Goal: Obtain resource: Download file/media

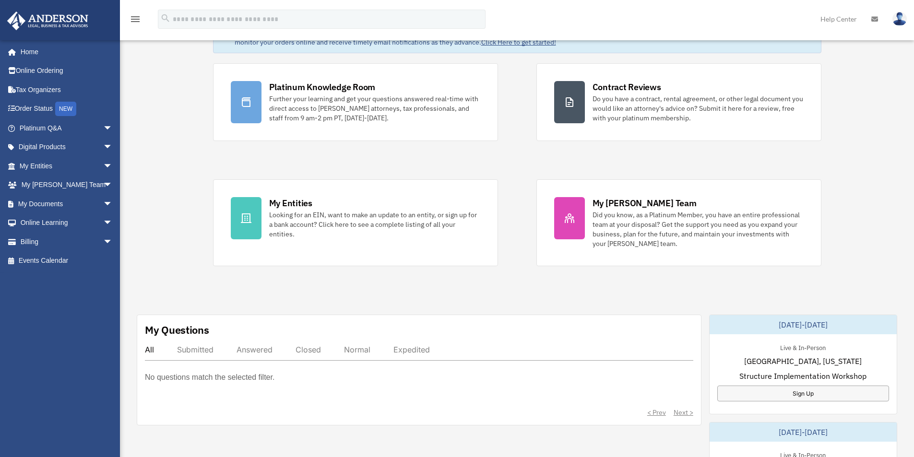
scroll to position [96, 0]
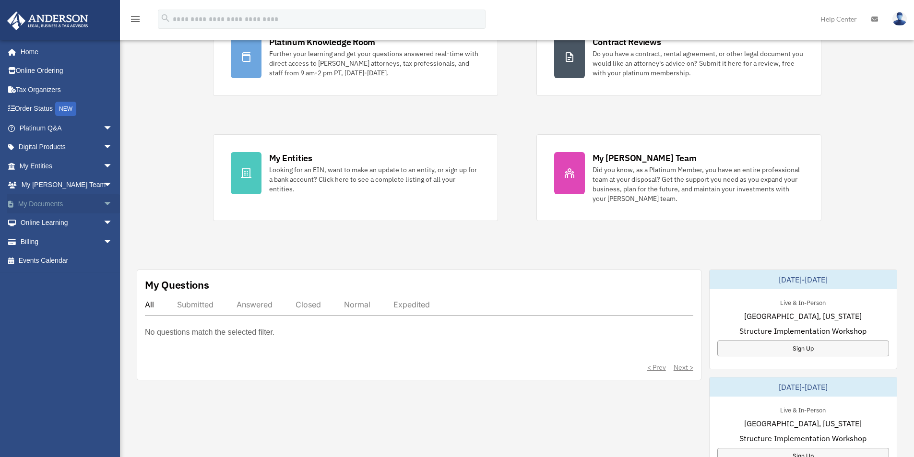
click at [103, 206] on span "arrow_drop_down" at bounding box center [112, 204] width 19 height 20
click at [45, 225] on link "Box" at bounding box center [70, 223] width 114 height 19
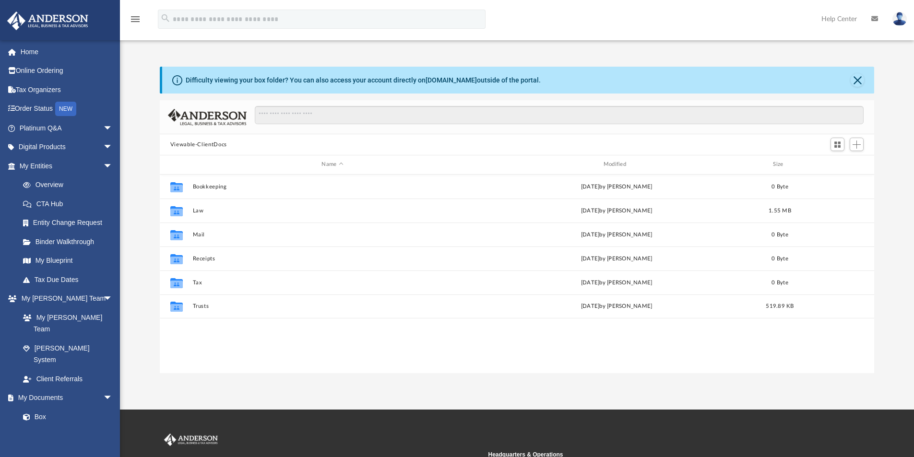
scroll to position [211, 707]
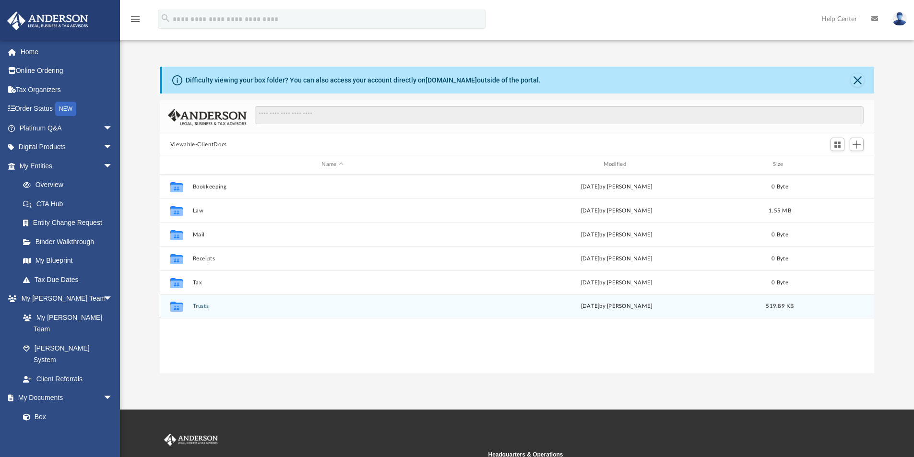
click at [199, 305] on button "Trusts" at bounding box center [332, 306] width 280 height 6
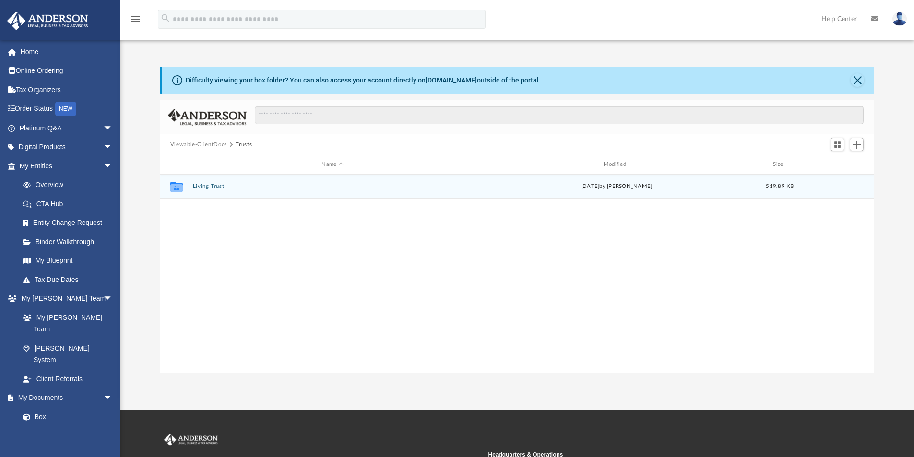
click at [212, 187] on button "Living Trust" at bounding box center [332, 186] width 280 height 6
click at [212, 187] on button "Courville Living Trust" at bounding box center [332, 186] width 280 height 6
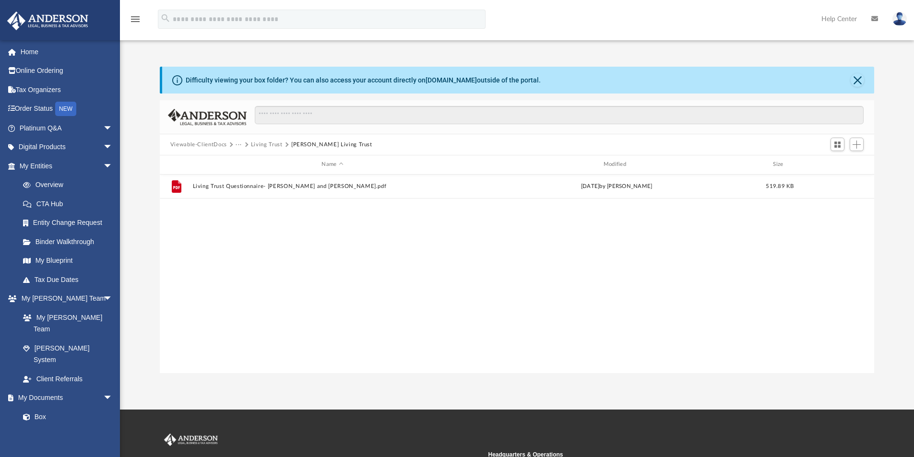
click at [213, 143] on button "Viewable-ClientDocs" at bounding box center [198, 145] width 57 height 9
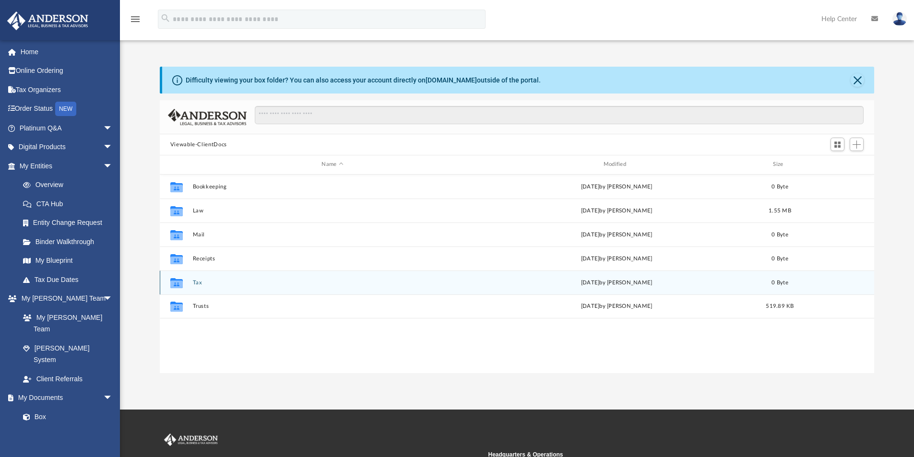
click at [198, 284] on button "Tax" at bounding box center [332, 283] width 280 height 6
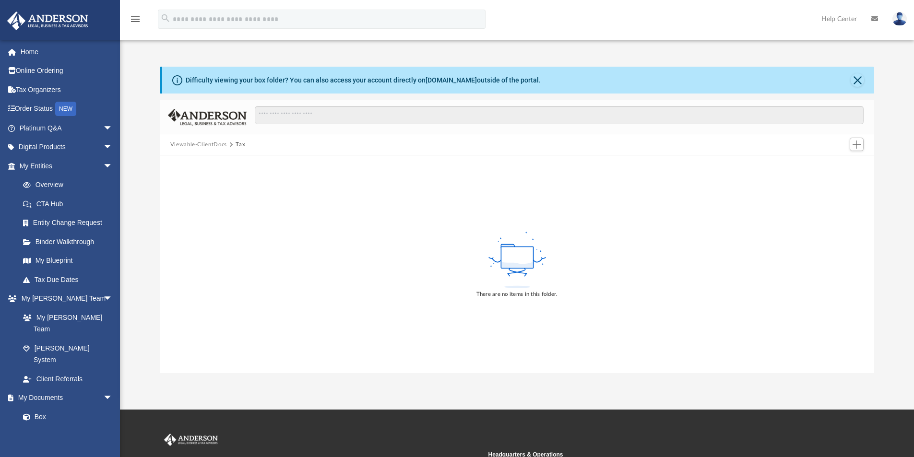
click at [211, 143] on button "Viewable-ClientDocs" at bounding box center [198, 145] width 57 height 9
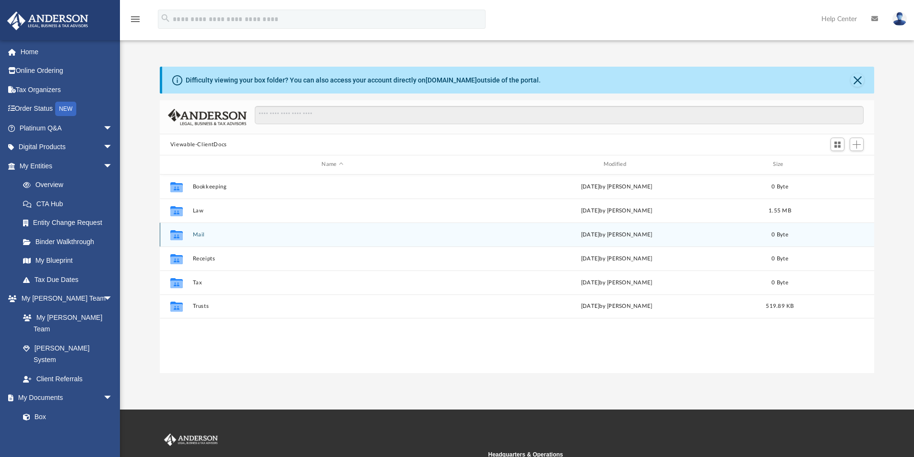
click at [202, 234] on button "Mail" at bounding box center [332, 235] width 280 height 6
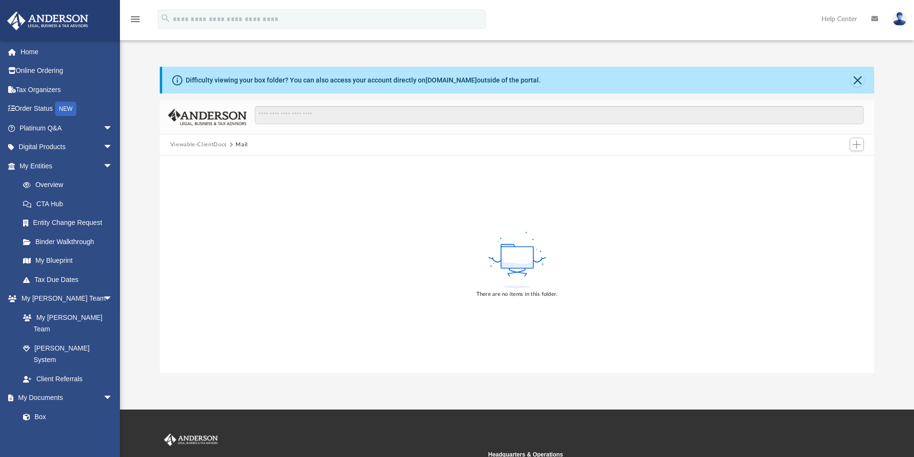
click at [215, 144] on button "Viewable-ClientDocs" at bounding box center [198, 145] width 57 height 9
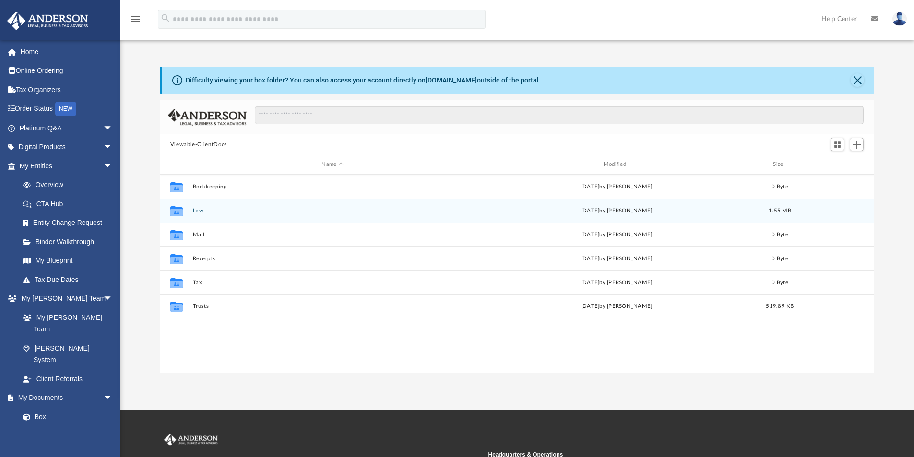
click at [199, 213] on button "Law" at bounding box center [332, 211] width 280 height 6
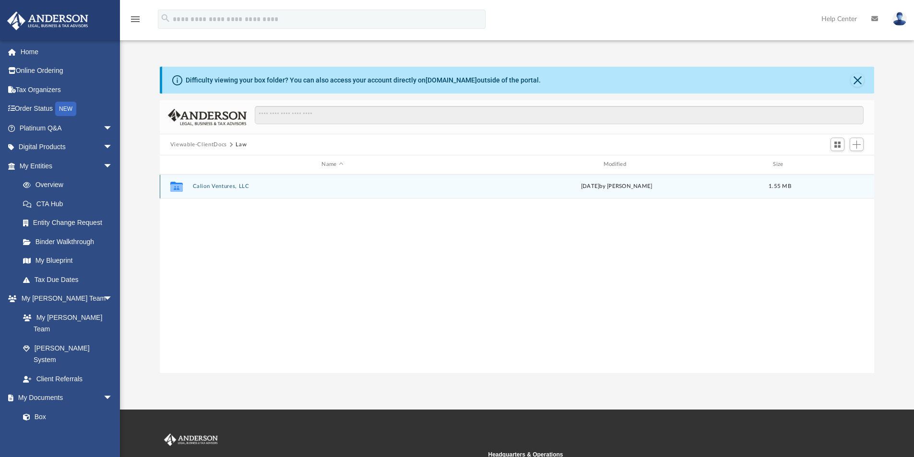
click at [222, 187] on button "Calion Ventures, LLC" at bounding box center [332, 186] width 280 height 6
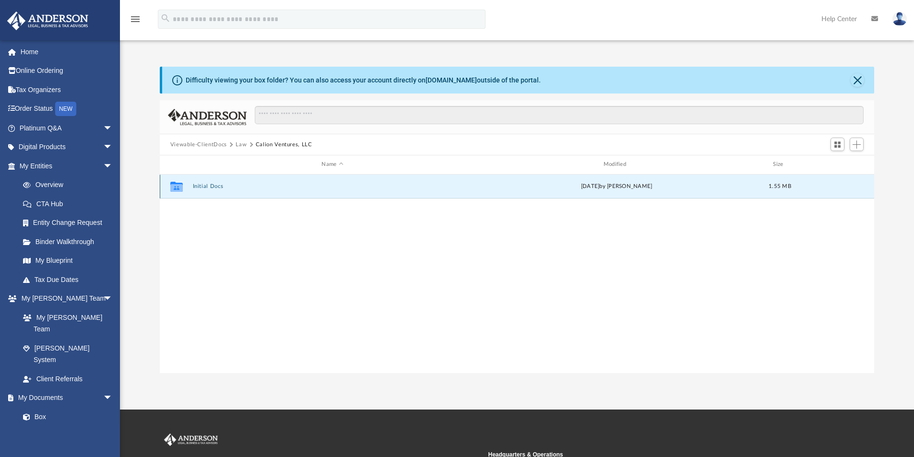
click at [216, 187] on button "Initial Docs" at bounding box center [332, 186] width 280 height 6
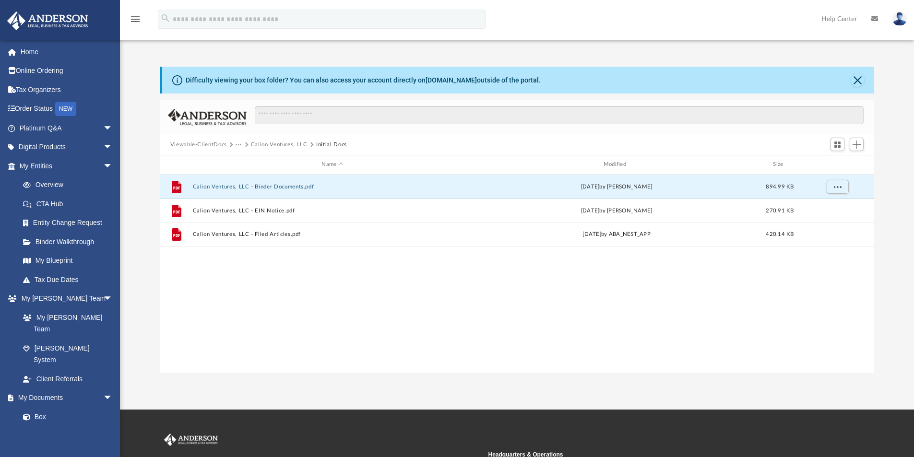
click at [299, 188] on button "Calion Ventures, LLC - Binder Documents.pdf" at bounding box center [332, 187] width 280 height 6
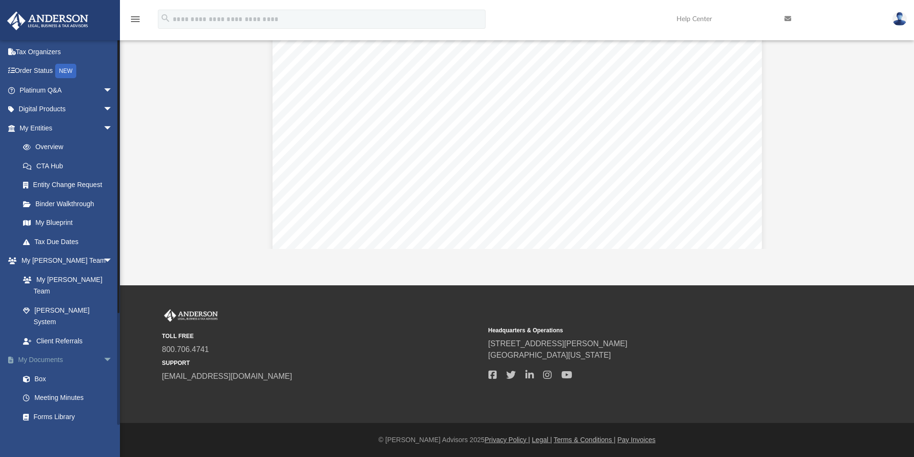
scroll to position [0, 0]
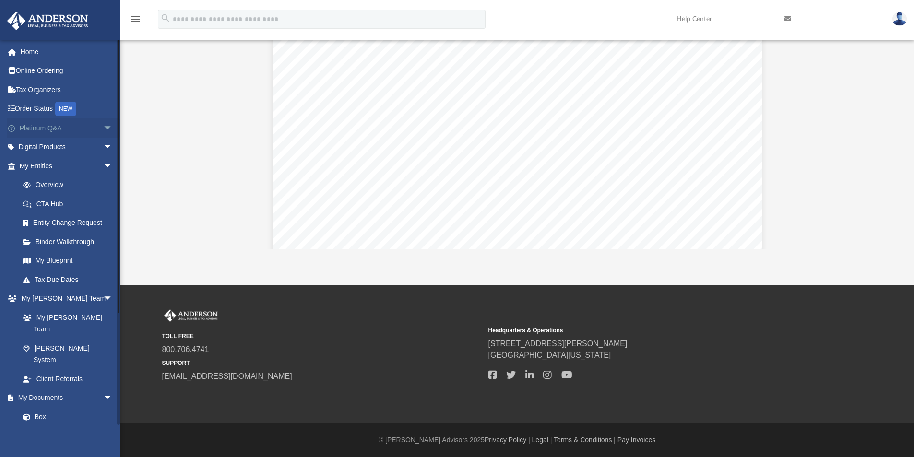
click at [103, 126] on span "arrow_drop_down" at bounding box center [112, 129] width 19 height 20
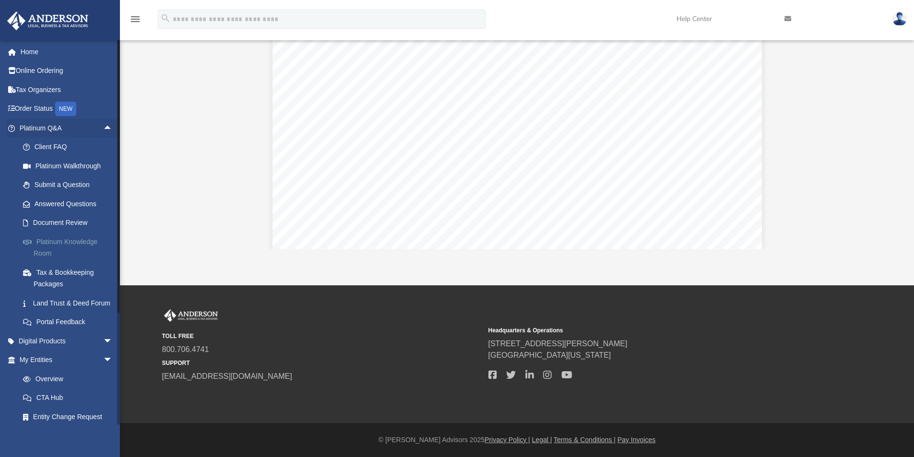
click at [80, 244] on link "Platinum Knowledge Room" at bounding box center [70, 247] width 114 height 31
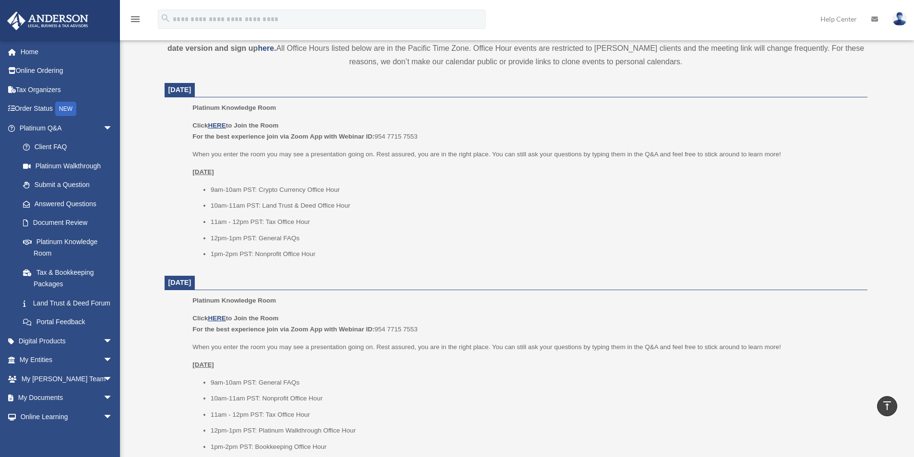
scroll to position [336, 0]
